Goal: Go to known website: Access a specific website the user already knows

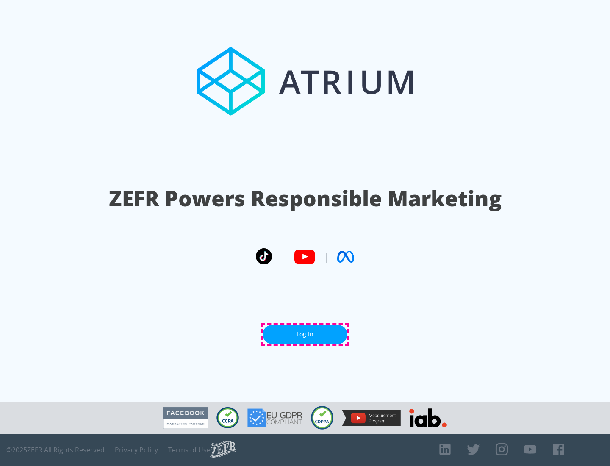
click at [305, 334] on link "Log In" at bounding box center [304, 334] width 85 height 19
